Goal: Check status: Check status

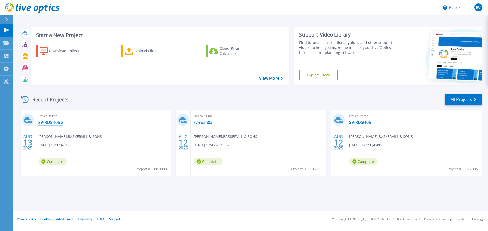
click at [54, 122] on link "SV-RDSH06 2" at bounding box center [50, 122] width 25 height 5
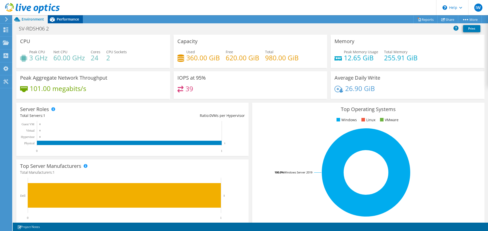
click at [72, 19] on span "Performance" at bounding box center [68, 19] width 22 height 5
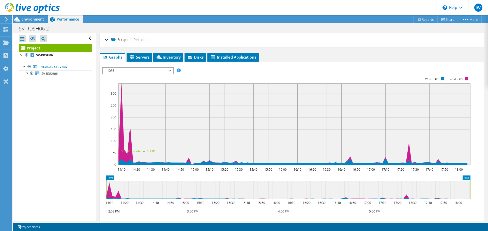
click at [163, 73] on span "IOPS" at bounding box center [137, 71] width 65 height 6
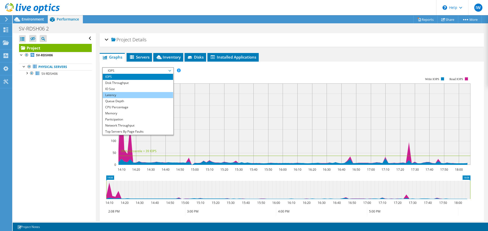
click at [144, 96] on li "Latency" at bounding box center [138, 95] width 70 height 6
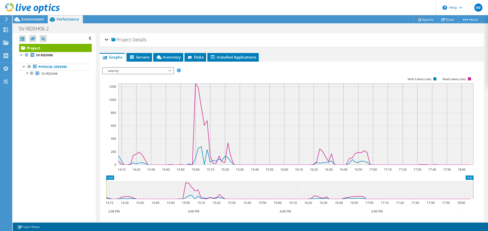
click at [166, 71] on span "Latency" at bounding box center [137, 71] width 65 height 6
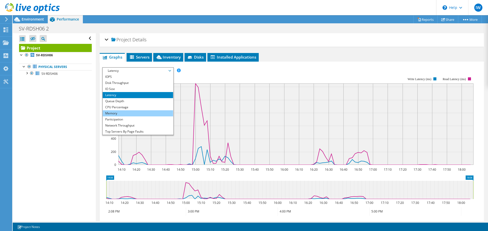
click at [136, 113] on li "Memory" at bounding box center [138, 114] width 70 height 6
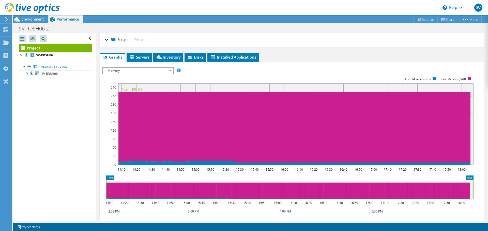
click at [142, 71] on span "Memory" at bounding box center [137, 71] width 65 height 6
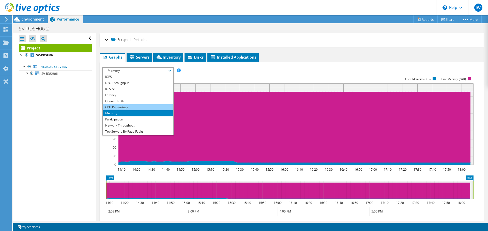
click at [135, 109] on li "CPU Percentage" at bounding box center [138, 107] width 70 height 6
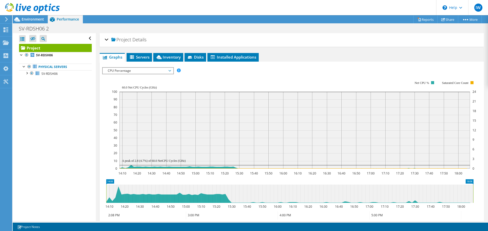
click at [155, 72] on span "CPU Percentage" at bounding box center [137, 71] width 65 height 6
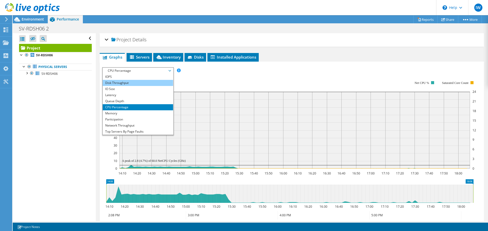
click at [140, 81] on li "Disk Throughput" at bounding box center [138, 83] width 70 height 6
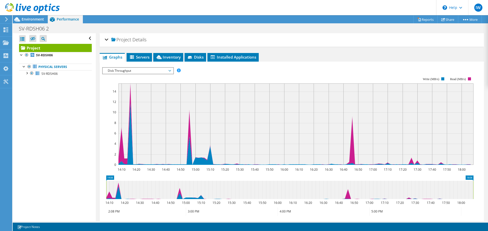
click at [142, 68] on span "Disk Throughput" at bounding box center [137, 71] width 65 height 6
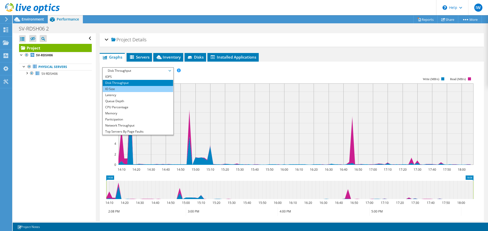
click at [138, 87] on li "IO Size" at bounding box center [138, 89] width 70 height 6
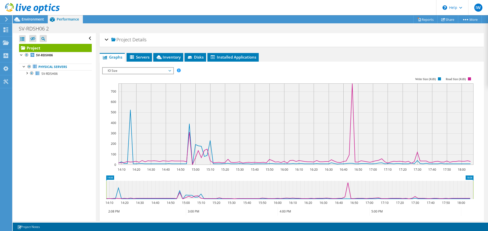
click at [146, 69] on span "IO Size" at bounding box center [137, 71] width 65 height 6
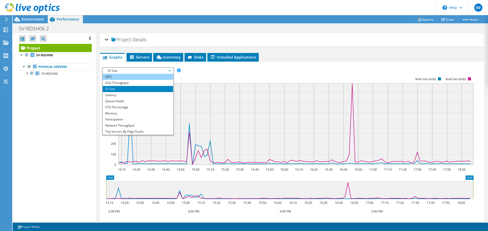
click at [137, 77] on li "IOPS" at bounding box center [138, 77] width 70 height 6
